Goal: Check status: Check status

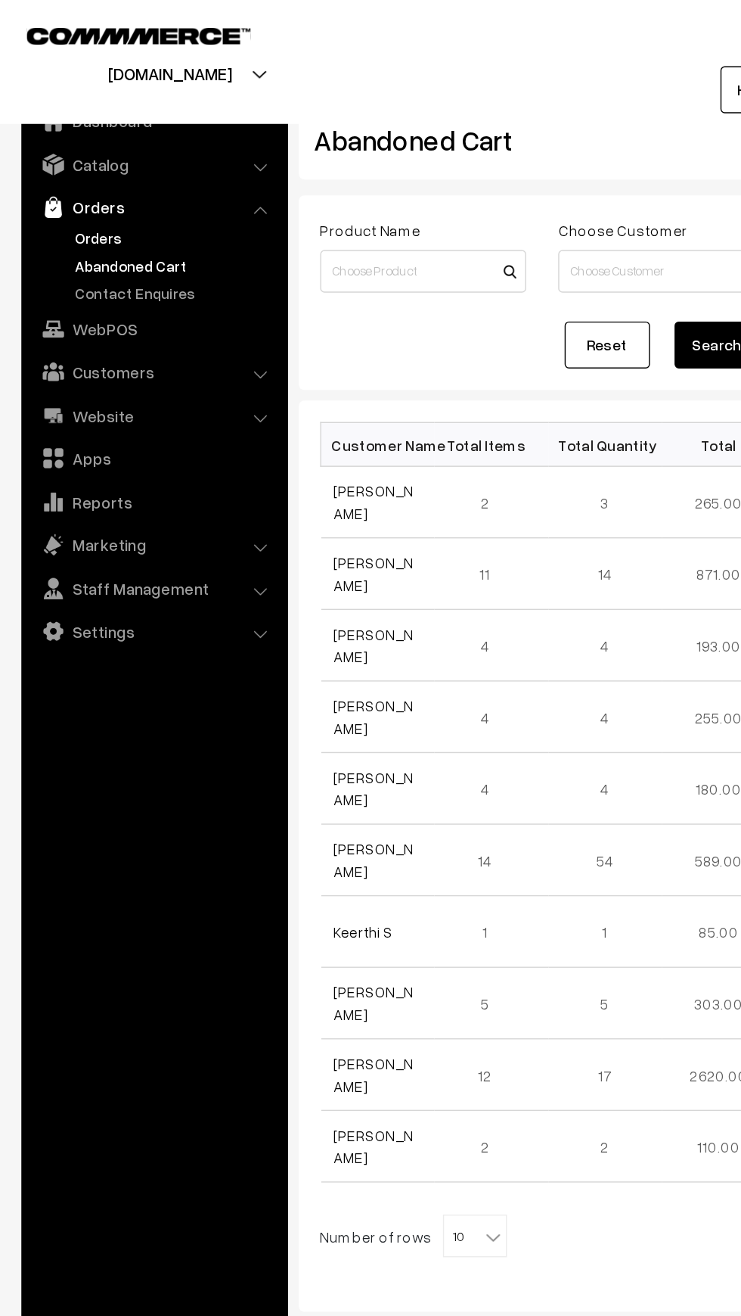
click at [60, 166] on link "Orders" at bounding box center [124, 168] width 150 height 16
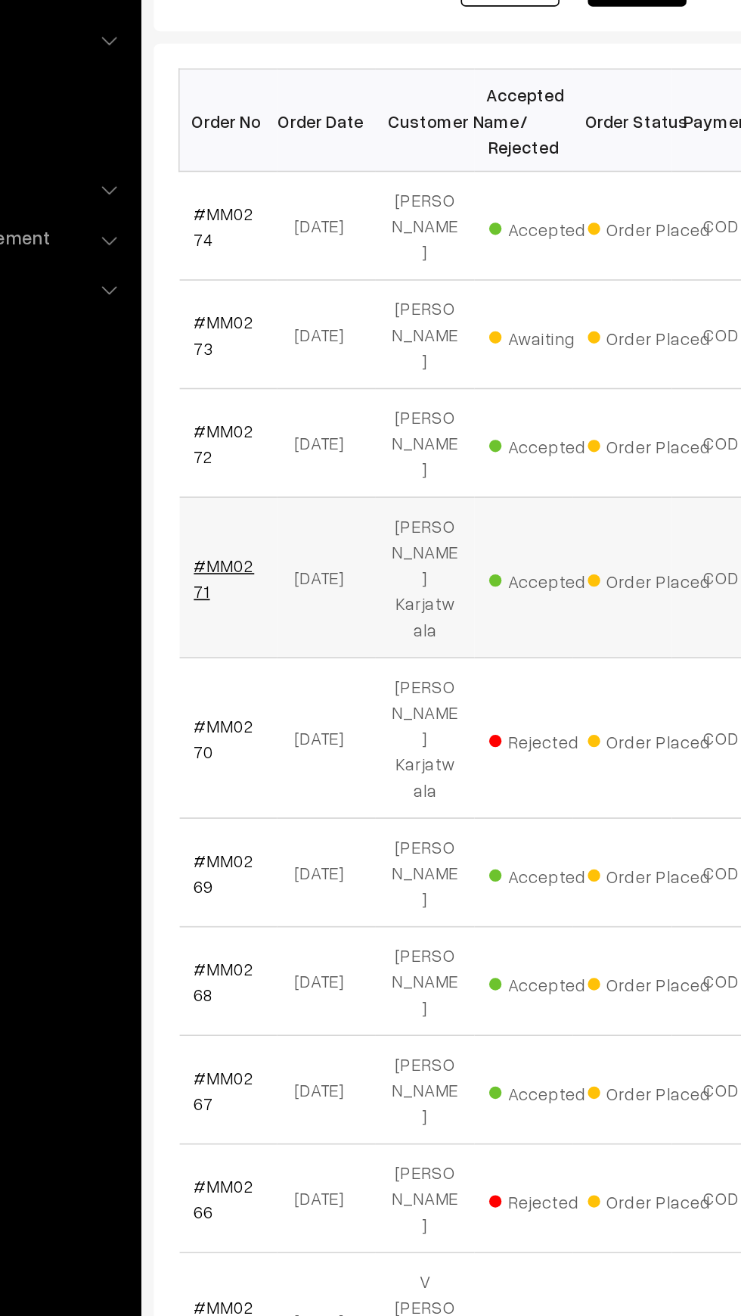
click at [245, 611] on link "#MM0271" at bounding box center [255, 625] width 37 height 29
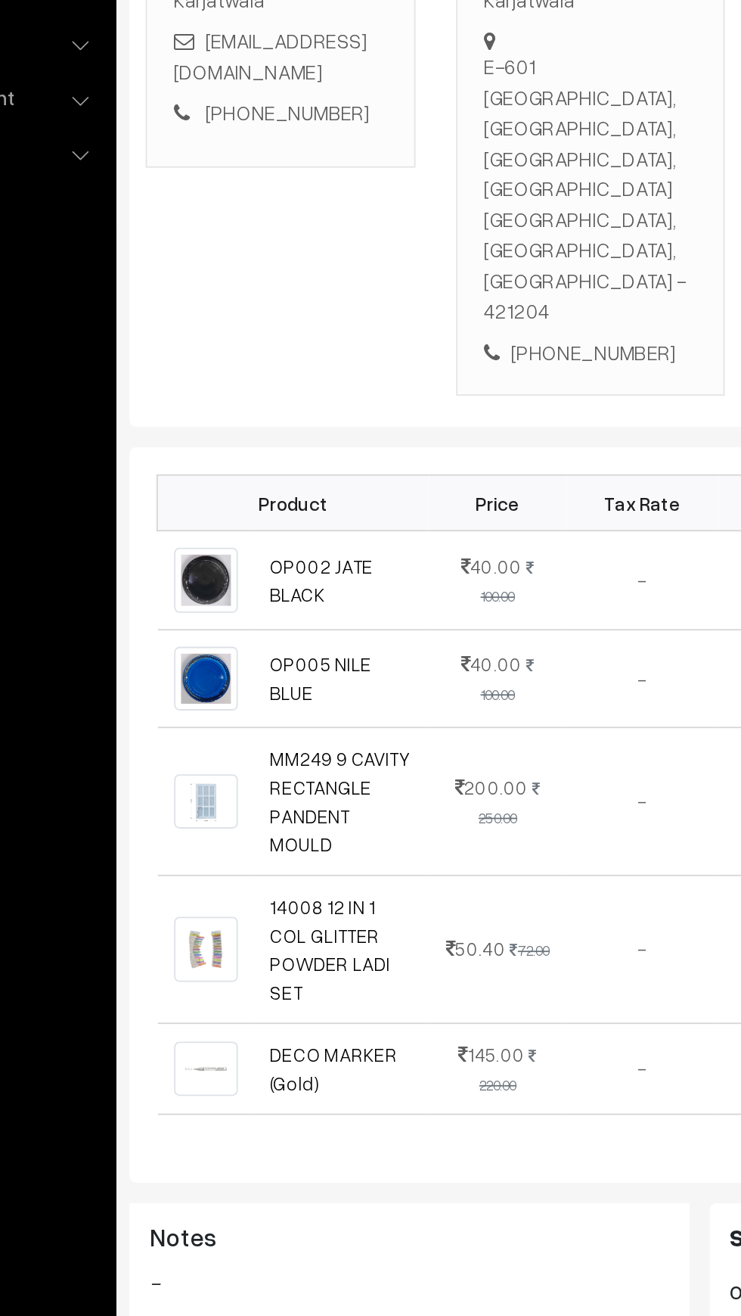
scroll to position [3, 0]
